Goal: Browse casually

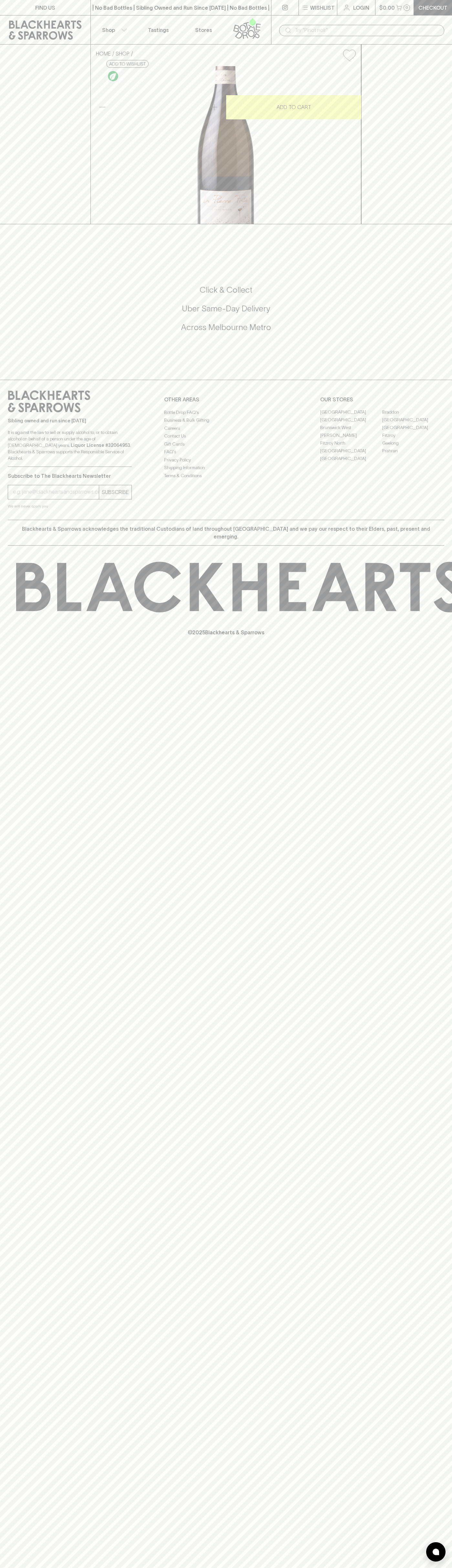
click at [209, 13] on div "| No Bad Bottles | Sibling Owned and Run Since 2006 | No Bad Bottles | Sibling …" at bounding box center [180, 7] width 181 height 15
click at [450, 152] on div "HOME SHOP Le Pas Saint Martin La Pierre Frite Saumur Blanc 2022 $53.00 Add to w…" at bounding box center [226, 134] width 452 height 180
click at [257, 1567] on html "FIND US | No Bad Bottles | Sibling Owned and Run Since 2006 | No Bad Bottles | …" at bounding box center [226, 784] width 452 height 1568
click at [18, 115] on div "HOME SHOP Le Pas Saint Martin La Pierre Frite Saumur Blanc 2022 $53.00 Add to w…" at bounding box center [226, 134] width 452 height 180
